Goal: Check status: Check status

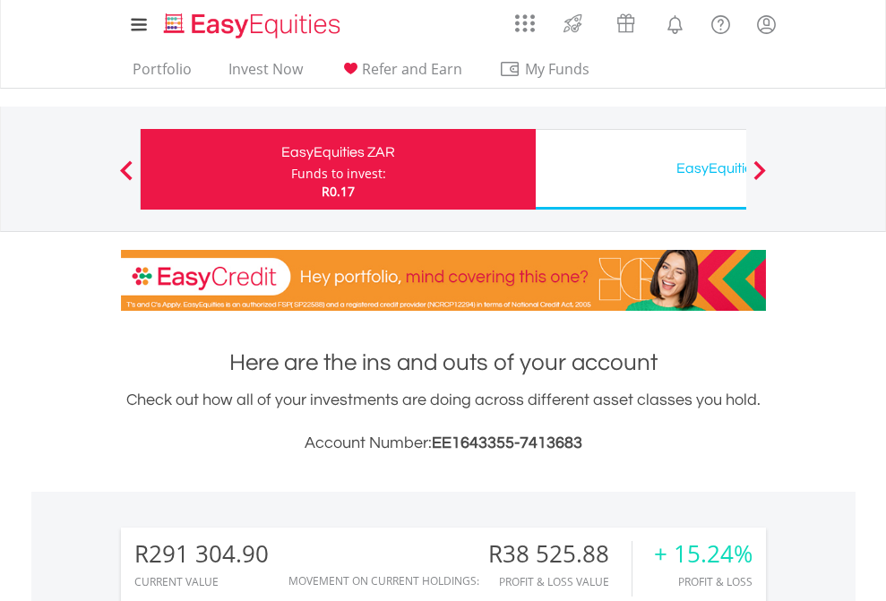
scroll to position [172, 281]
click at [291, 169] on div "Funds to invest:" at bounding box center [338, 174] width 95 height 18
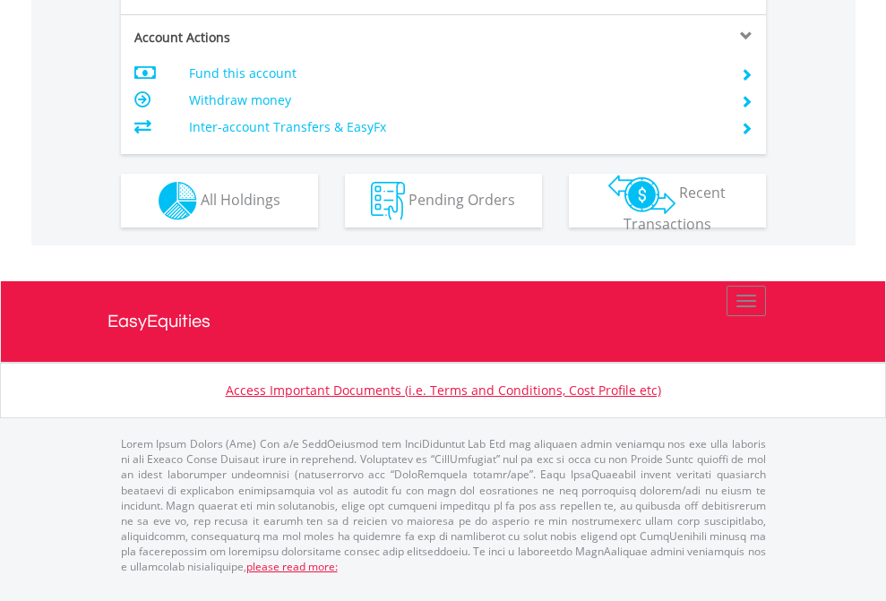
scroll to position [1681, 0]
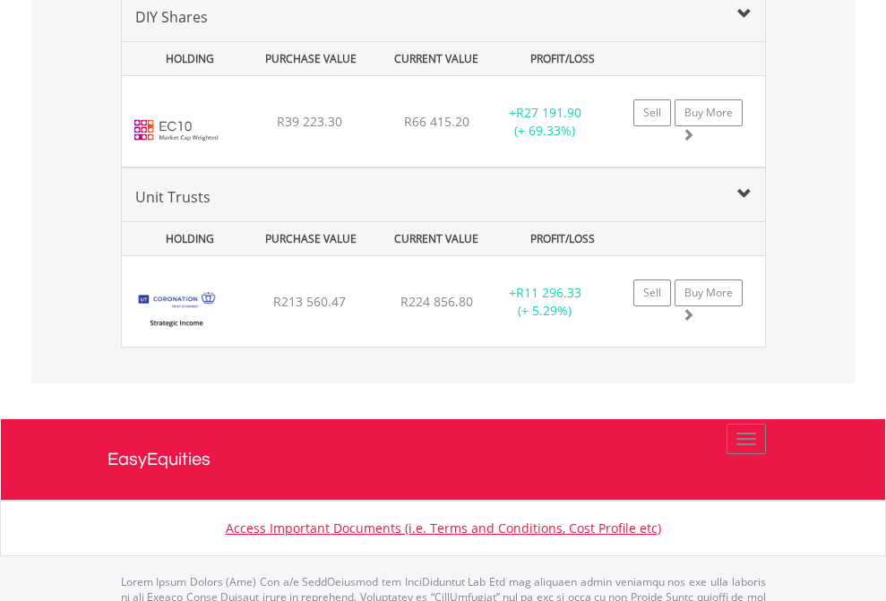
scroll to position [1731, 0]
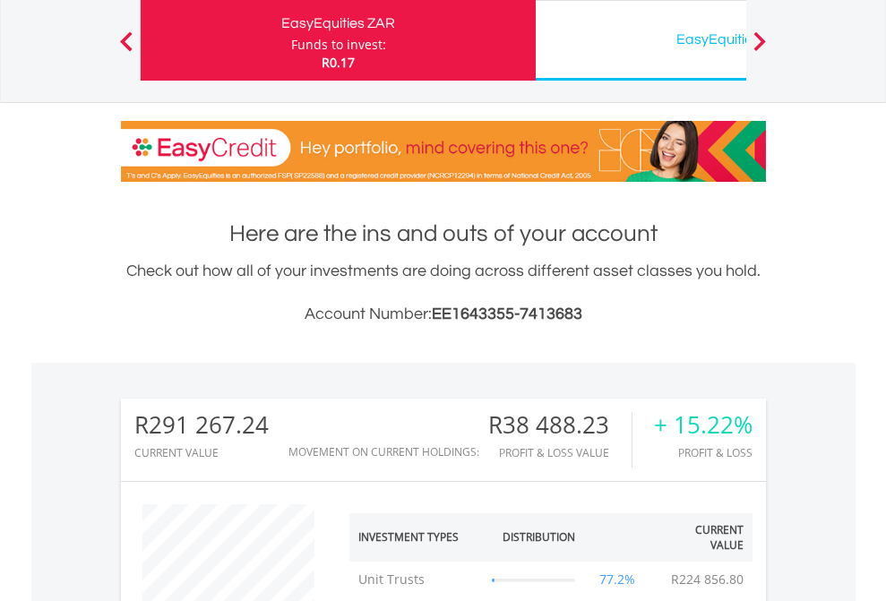
scroll to position [172, 281]
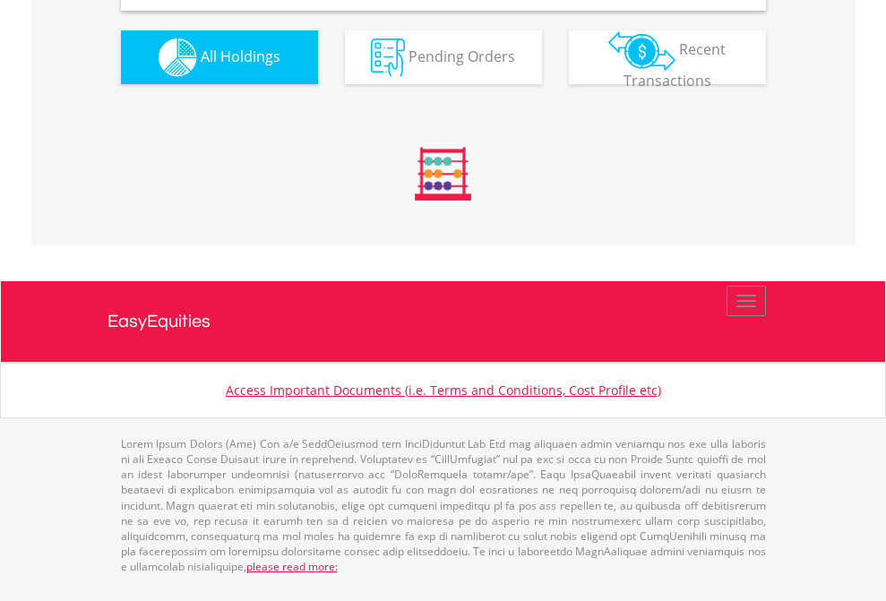
scroll to position [1731, 0]
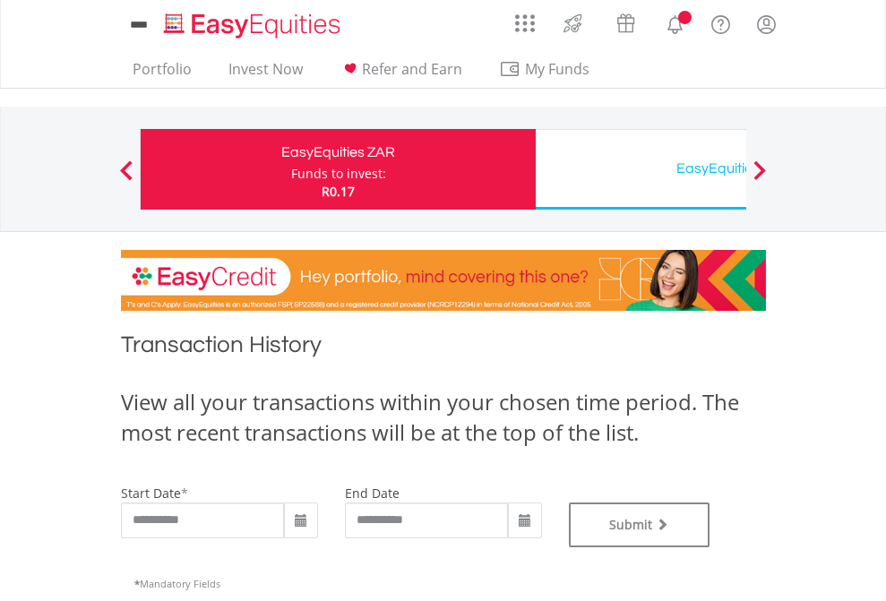
scroll to position [726, 0]
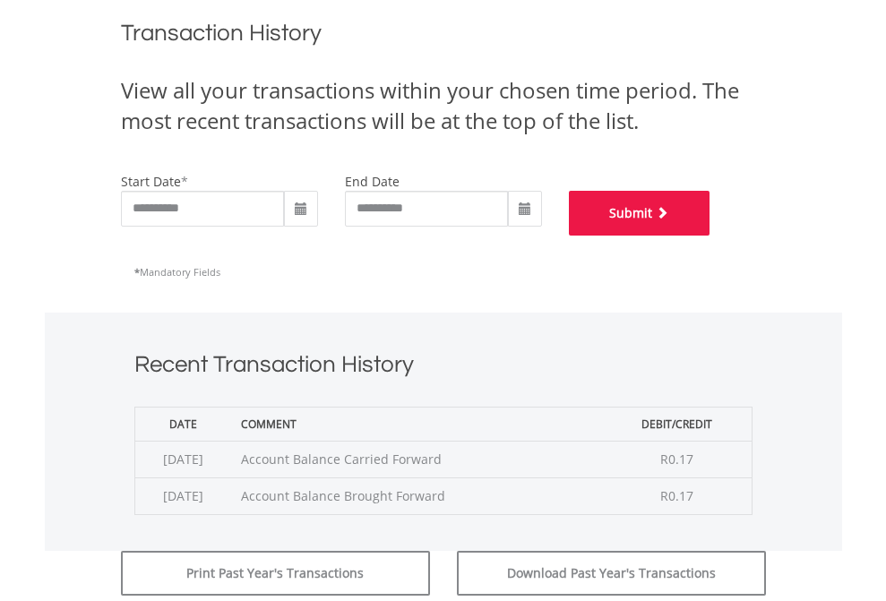
click at [710, 235] on button "Submit" at bounding box center [639, 213] width 141 height 45
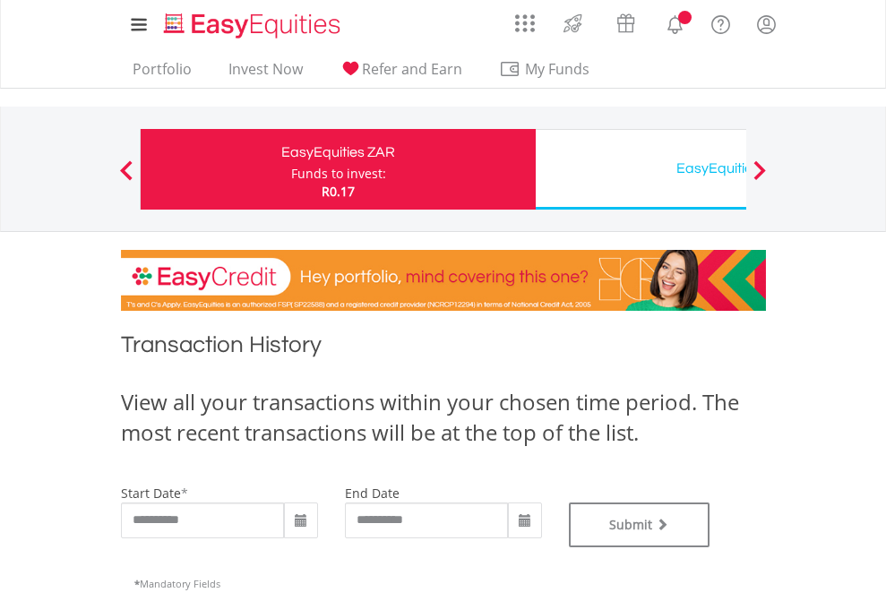
click at [640, 169] on div "EasyEquities USD" at bounding box center [732, 168] width 373 height 25
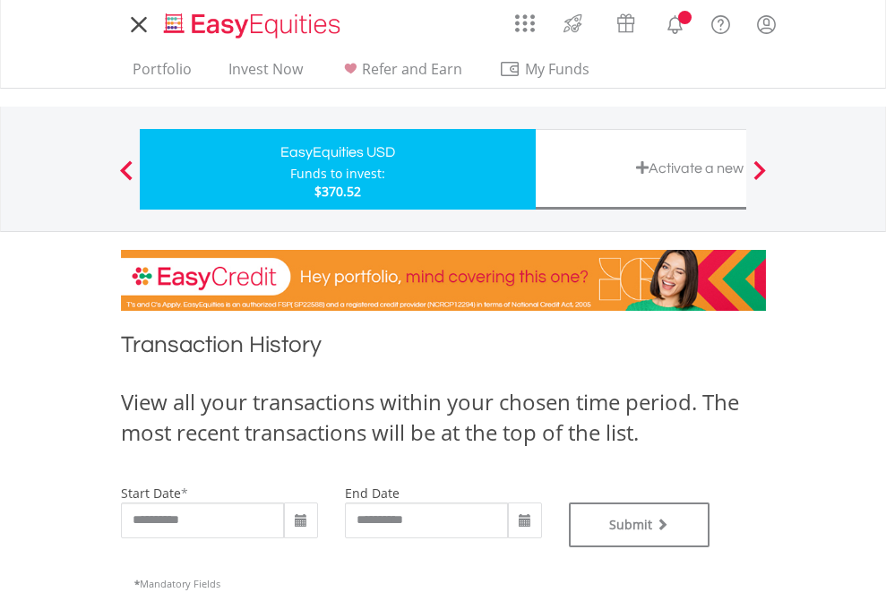
type input "**********"
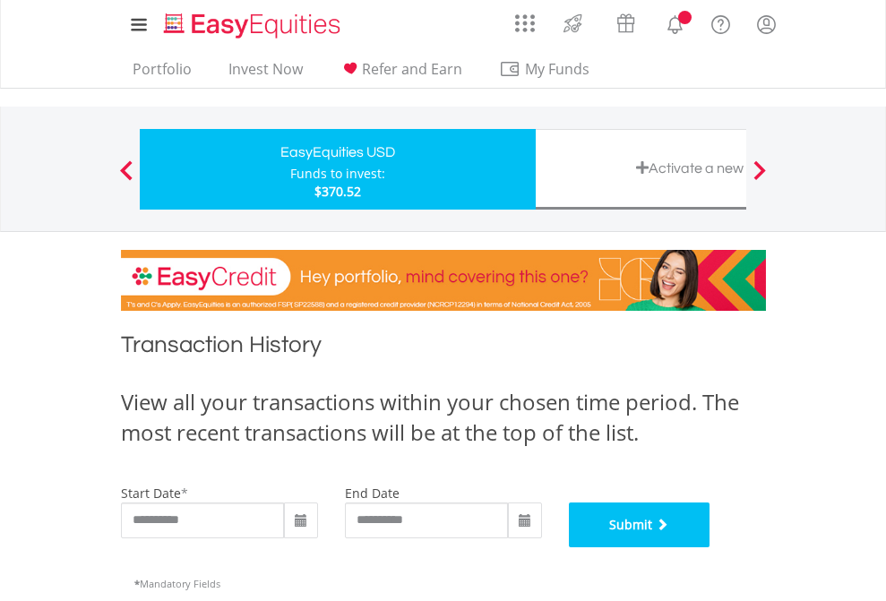
click at [710, 547] on button "Submit" at bounding box center [639, 524] width 141 height 45
